Goal: Communication & Community: Answer question/provide support

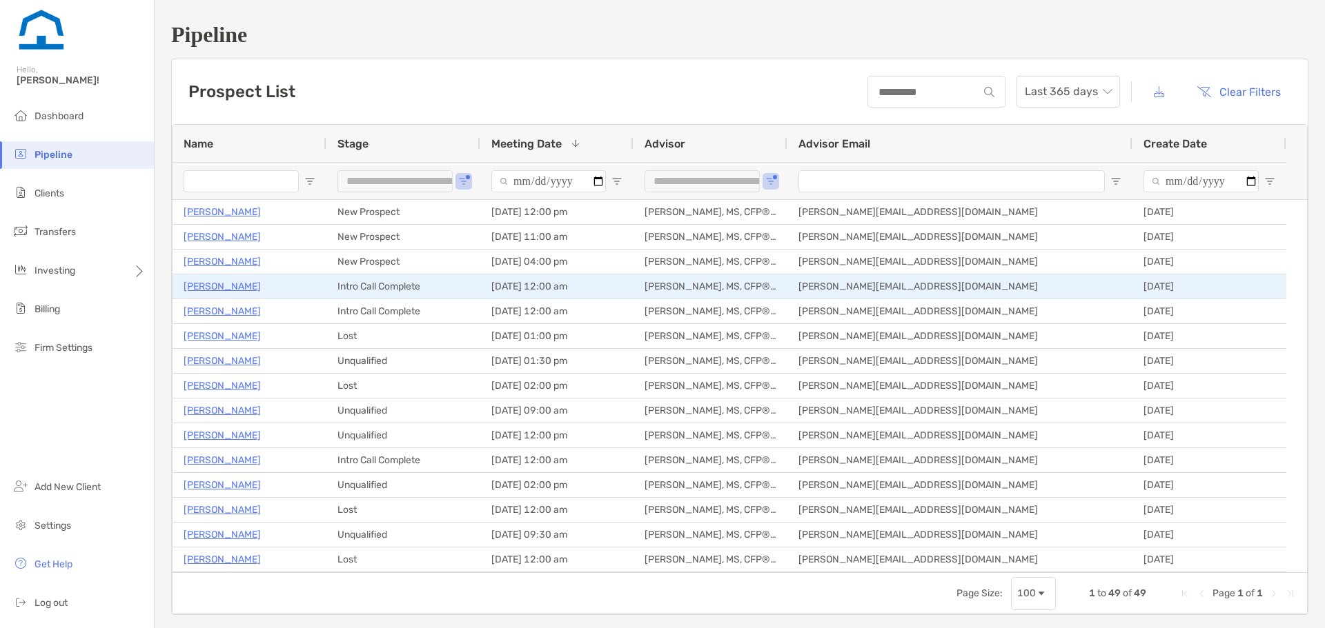
click at [214, 284] on p "[PERSON_NAME]" at bounding box center [222, 286] width 77 height 17
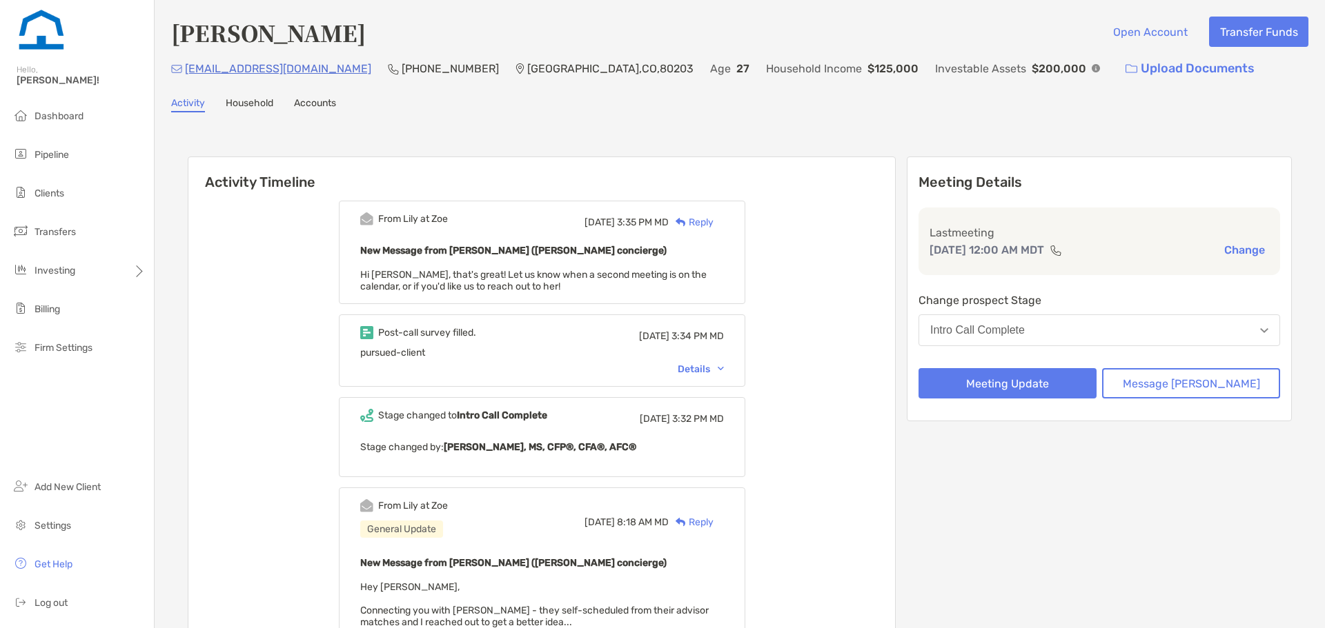
click at [713, 228] on div "Reply" at bounding box center [690, 222] width 45 height 14
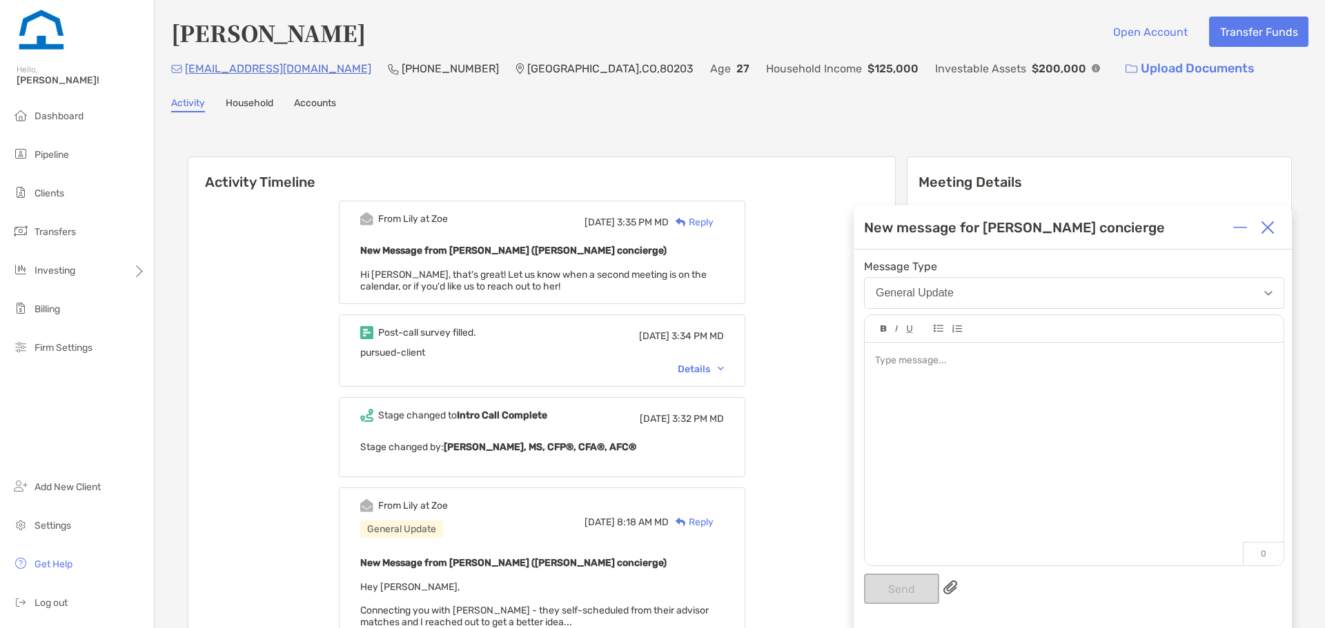
click at [1100, 434] on div at bounding box center [1073, 447] width 419 height 209
click at [906, 586] on button "Send" at bounding box center [901, 589] width 75 height 30
